Goal: Task Accomplishment & Management: Manage account settings

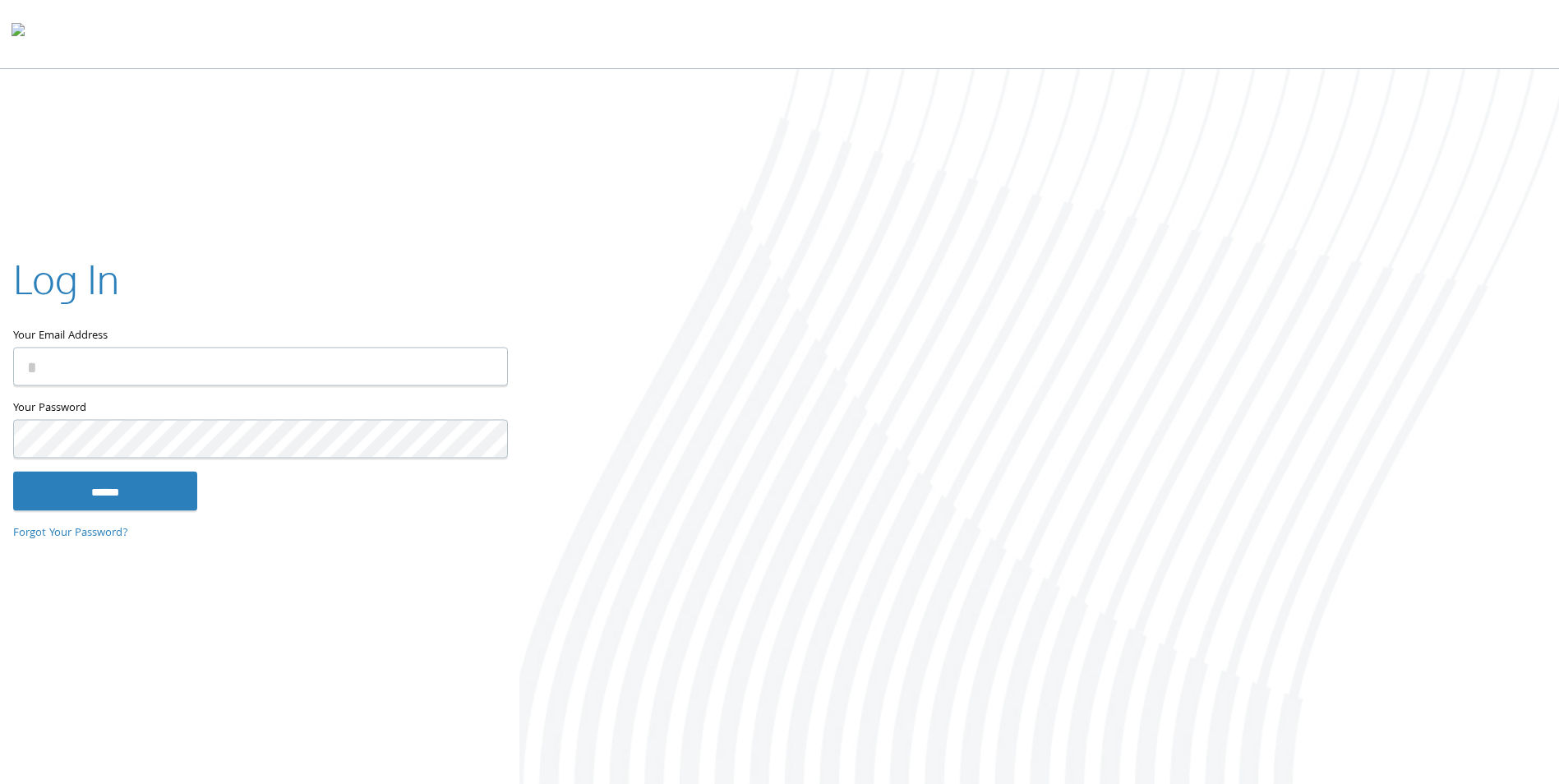
type input "**********"
click at [149, 495] on input "******" at bounding box center [105, 491] width 184 height 39
type input "**********"
click at [68, 477] on input "******" at bounding box center [105, 491] width 184 height 39
